Goal: Task Accomplishment & Management: Manage account settings

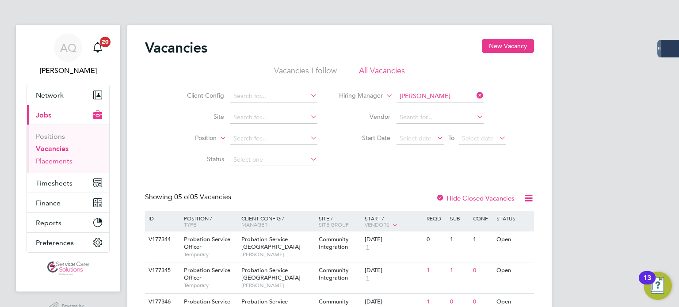
drag, startPoint x: 68, startPoint y: 161, endPoint x: 127, endPoint y: 149, distance: 60.4
click at [67, 161] on link "Placements" at bounding box center [54, 161] width 37 height 8
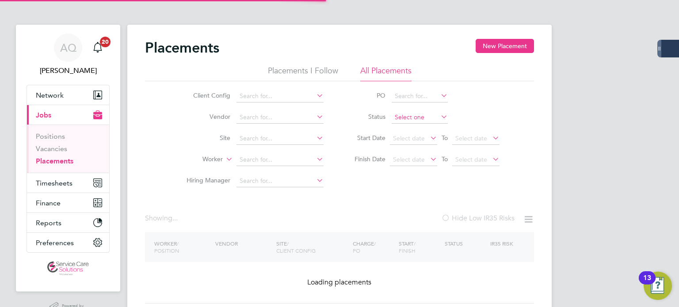
click at [403, 118] on input at bounding box center [420, 117] width 56 height 12
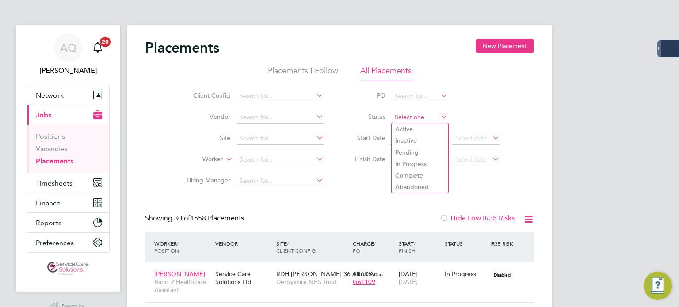
click at [408, 115] on input at bounding box center [420, 117] width 56 height 12
click at [409, 141] on li "Inactive" at bounding box center [420, 140] width 57 height 11
type input "Inactive"
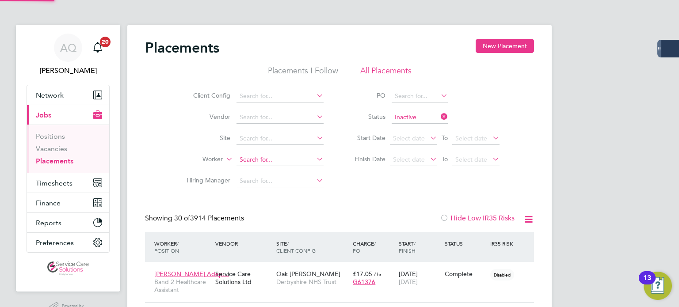
click at [302, 162] on input at bounding box center [280, 160] width 87 height 12
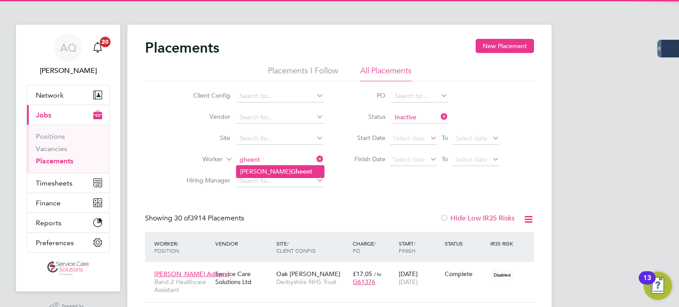
click at [279, 174] on li "[PERSON_NAME]" at bounding box center [281, 172] width 88 height 12
type input "[PERSON_NAME]"
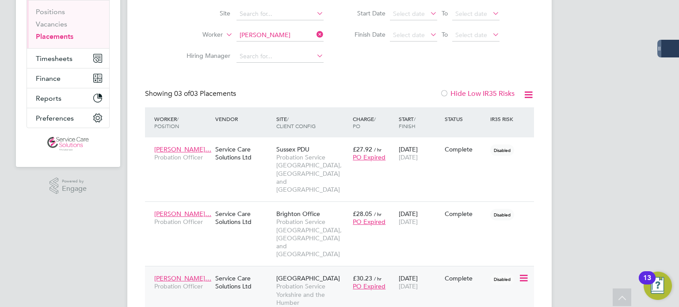
click at [479, 266] on div "[PERSON_NAME]… Probation Officer Service Care Solutions Ltd [GEOGRAPHIC_DATA] P…" at bounding box center [339, 290] width 389 height 49
click at [447, 275] on div "Complete" at bounding box center [466, 279] width 42 height 8
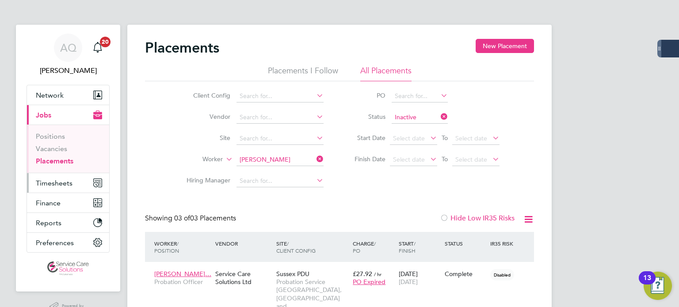
click at [61, 177] on button "Timesheets" at bounding box center [68, 182] width 82 height 19
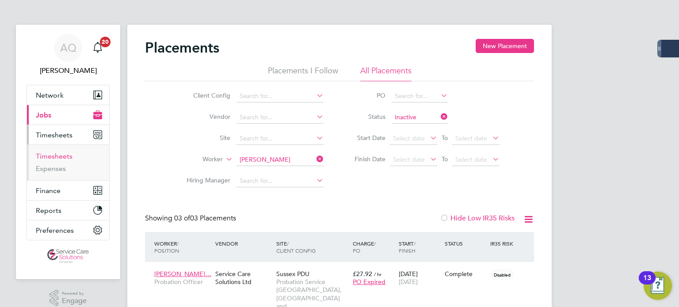
click at [63, 156] on link "Timesheets" at bounding box center [54, 156] width 37 height 8
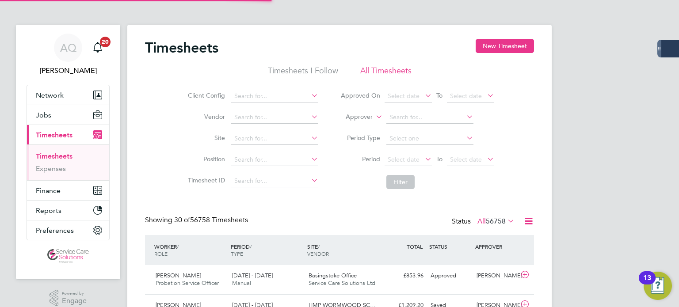
scroll to position [22, 77]
click at [371, 118] on label "Approver" at bounding box center [353, 117] width 40 height 9
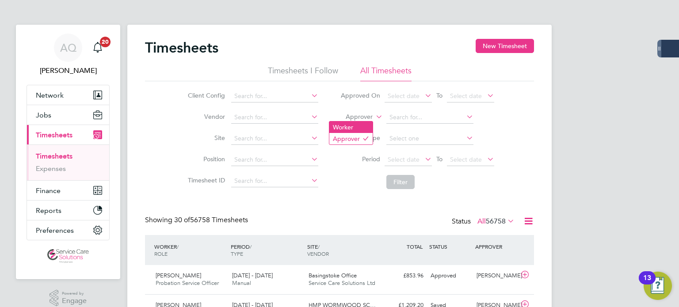
click at [364, 126] on li "Worker" at bounding box center [350, 127] width 43 height 11
click at [417, 122] on input at bounding box center [430, 117] width 87 height 12
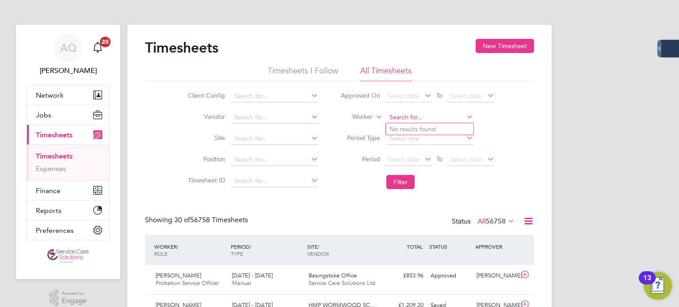
click at [427, 113] on input at bounding box center [430, 117] width 87 height 12
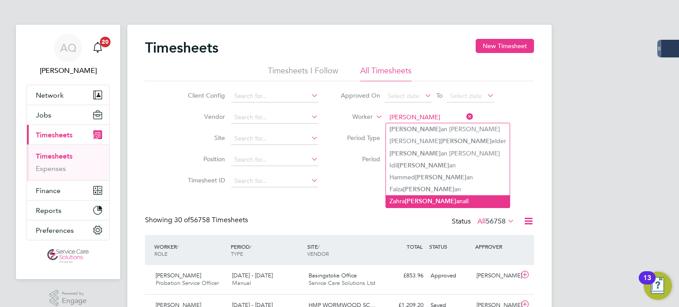
click at [445, 201] on li "[PERSON_NAME] [PERSON_NAME]" at bounding box center [448, 201] width 124 height 12
type input "[PERSON_NAME]"
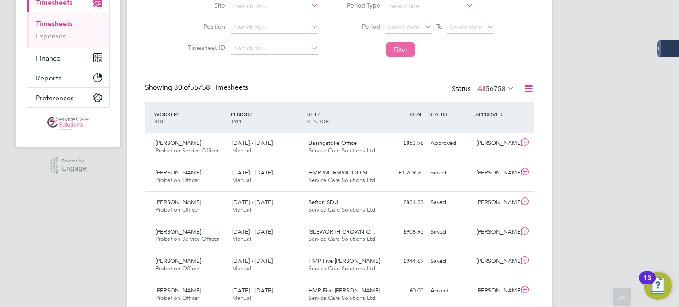
click at [405, 49] on button "Filter" at bounding box center [401, 49] width 28 height 14
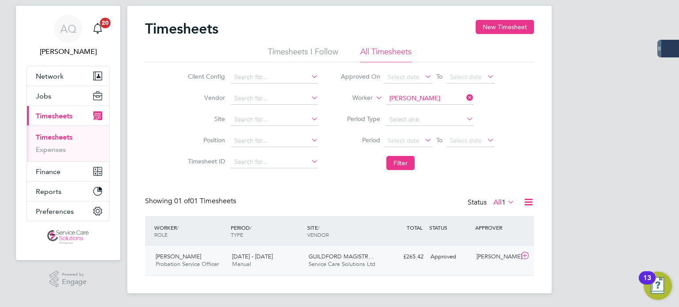
click at [500, 254] on div "[PERSON_NAME]" at bounding box center [496, 257] width 46 height 15
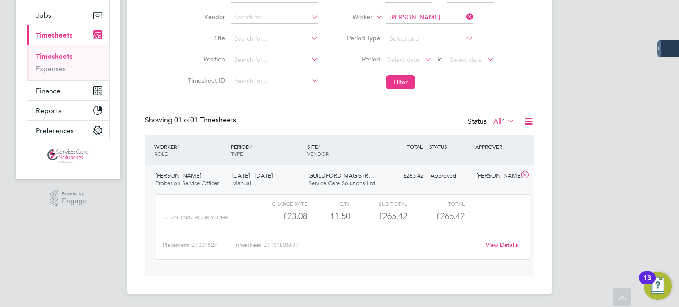
click at [507, 248] on link "View Details" at bounding box center [502, 245] width 32 height 8
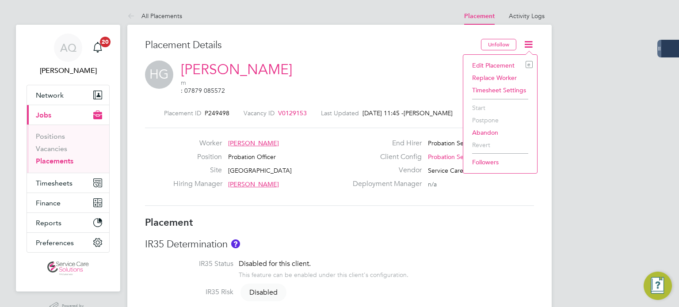
click at [488, 61] on li "Edit Placement e" at bounding box center [500, 65] width 65 height 12
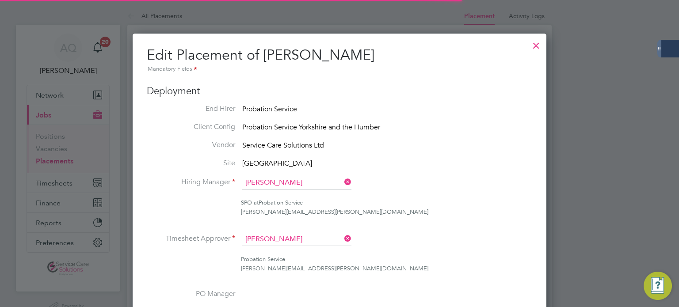
scroll to position [4, 4]
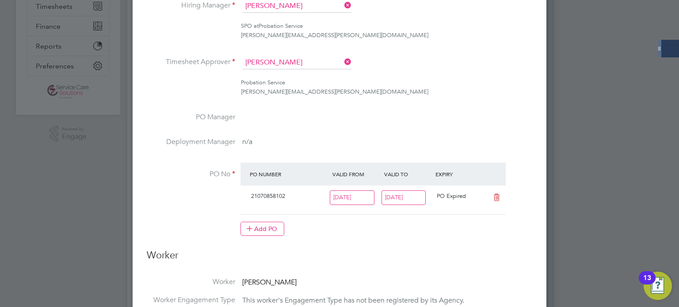
click at [411, 196] on input "24 Aug 2025" at bounding box center [404, 198] width 45 height 15
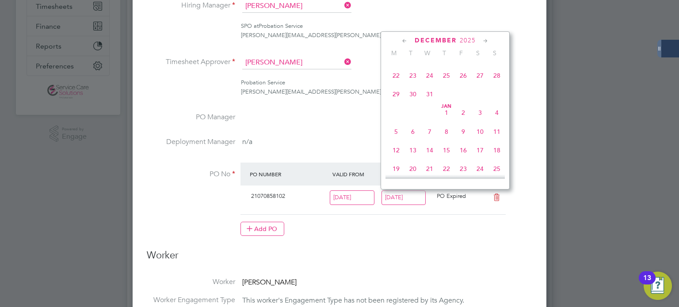
click at [495, 121] on span "4" at bounding box center [497, 112] width 17 height 17
type input "04 Jan 2026"
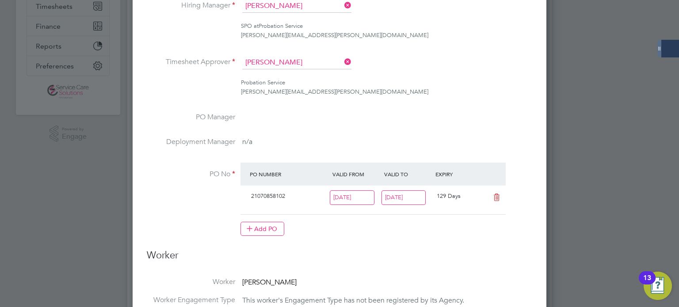
click at [505, 236] on li "PO No PO Number Valid From Valid To Expiry 21070858102 14 Oct 2024 04 Jan 2026 …" at bounding box center [340, 204] width 386 height 83
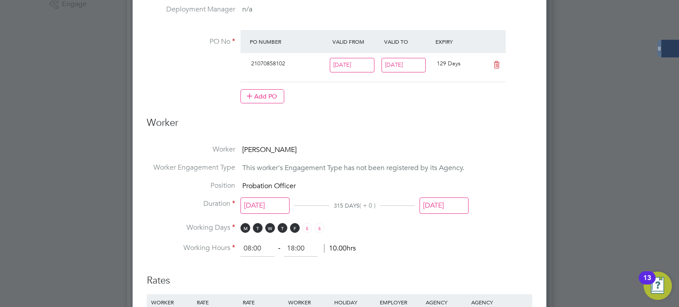
click at [437, 198] on input "[DATE]" at bounding box center [444, 206] width 49 height 16
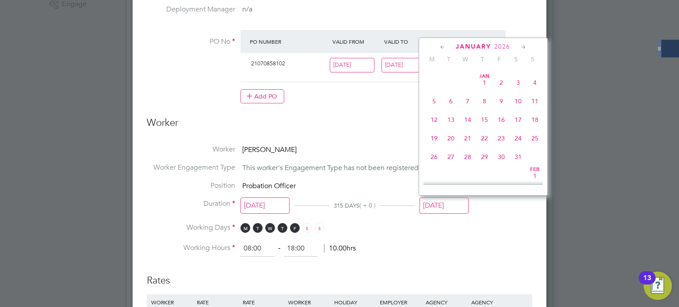
click at [534, 91] on span "4" at bounding box center [535, 82] width 17 height 17
type input "04 Jan 2026"
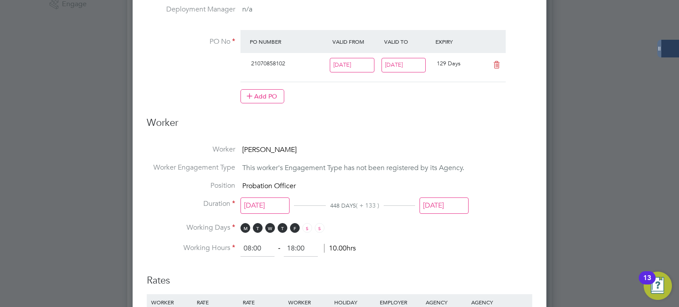
drag, startPoint x: 426, startPoint y: 122, endPoint x: 428, endPoint y: 129, distance: 6.6
click at [426, 122] on h3 "Worker" at bounding box center [340, 127] width 386 height 20
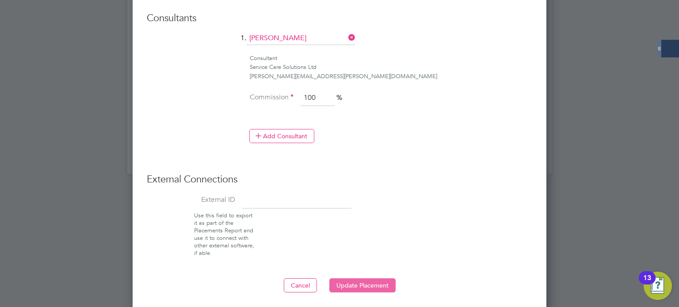
click at [363, 282] on button "Update Placement" at bounding box center [362, 286] width 66 height 14
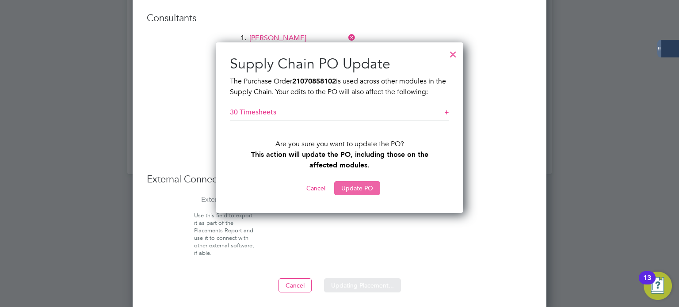
click at [366, 188] on button "Update PO" at bounding box center [357, 188] width 46 height 14
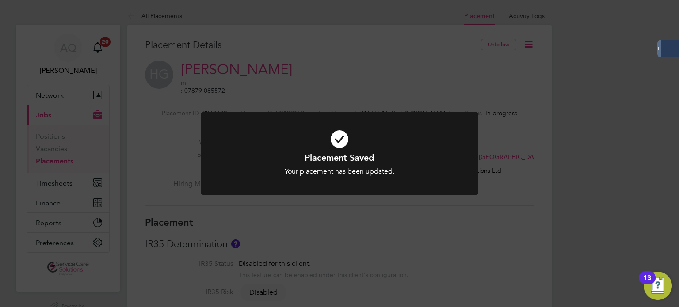
click at [518, 86] on div "Placement Saved Your placement has been updated. Cancel Okay" at bounding box center [339, 153] width 679 height 307
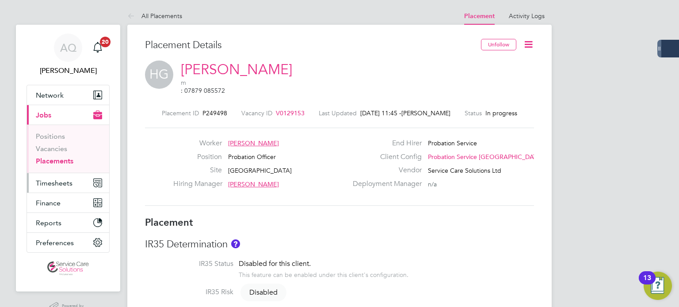
click at [51, 182] on span "Timesheets" at bounding box center [54, 183] width 37 height 8
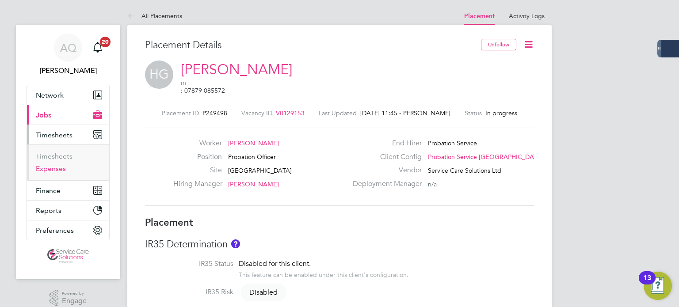
click at [50, 170] on link "Expenses" at bounding box center [51, 169] width 30 height 8
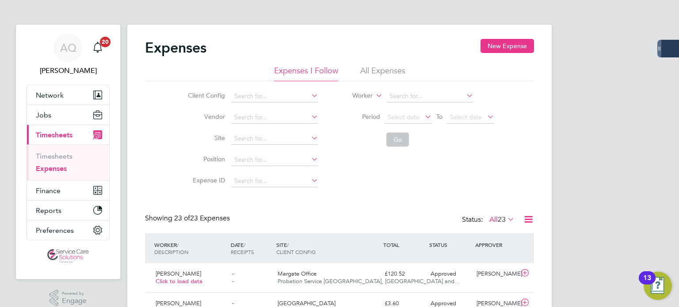
click at [377, 68] on li "All Expenses" at bounding box center [382, 73] width 45 height 16
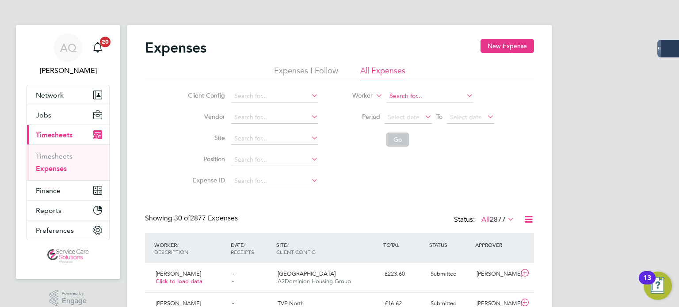
click at [401, 100] on input at bounding box center [430, 96] width 87 height 12
drag, startPoint x: 406, startPoint y: 106, endPoint x: 411, endPoint y: 116, distance: 11.9
click at [406, 106] on li "[PERSON_NAME]" at bounding box center [430, 108] width 88 height 12
type input "[PERSON_NAME]"
click at [402, 136] on button "Go" at bounding box center [398, 140] width 23 height 14
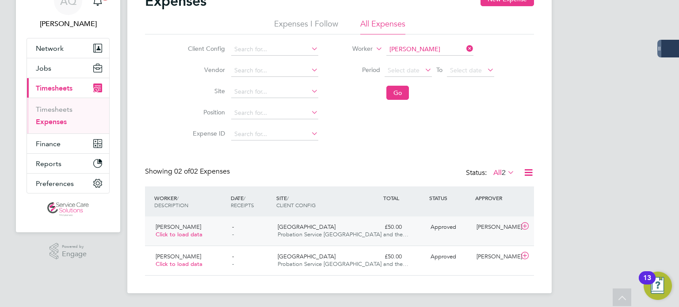
click at [494, 233] on div "Katherine Matthews" at bounding box center [496, 227] width 46 height 15
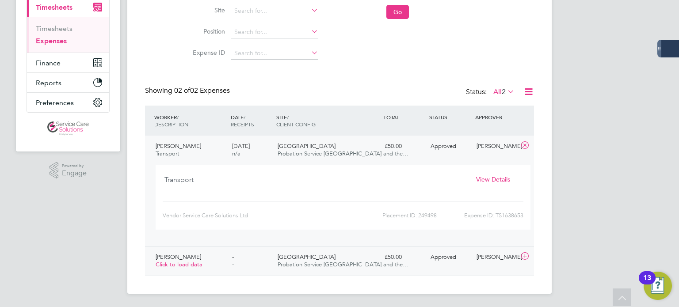
click at [486, 250] on div "Katherine Matthews" at bounding box center [496, 257] width 46 height 15
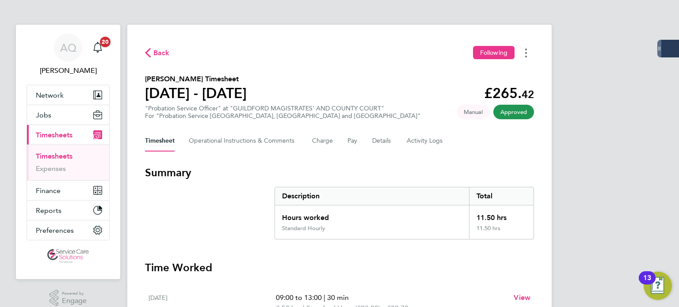
click at [522, 55] on button "Timesheets Menu" at bounding box center [526, 53] width 16 height 14
click at [492, 69] on link "Download timesheet" at bounding box center [481, 73] width 106 height 18
